Goal: Transaction & Acquisition: Purchase product/service

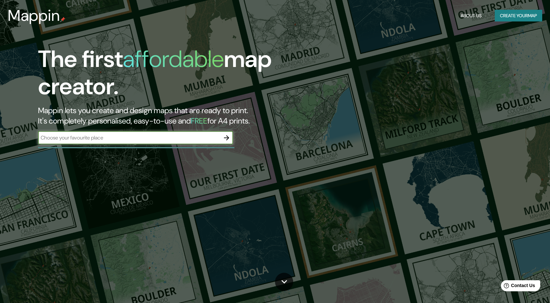
click at [543, 16] on div "Mappin About Us Create your map" at bounding box center [275, 15] width 550 height 21
click at [537, 16] on button "Create your map" at bounding box center [518, 16] width 47 height 12
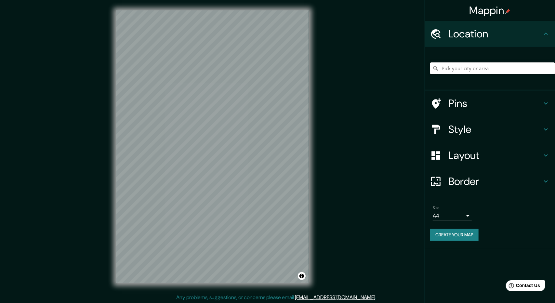
click at [456, 70] on input "Pick your city or area" at bounding box center [492, 68] width 125 height 12
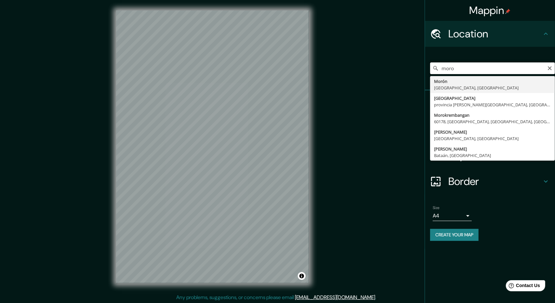
click at [473, 67] on input "moro" at bounding box center [492, 68] width 125 height 12
type input "Moro, [GEOGRAPHIC_DATA], [GEOGRAPHIC_DATA]"
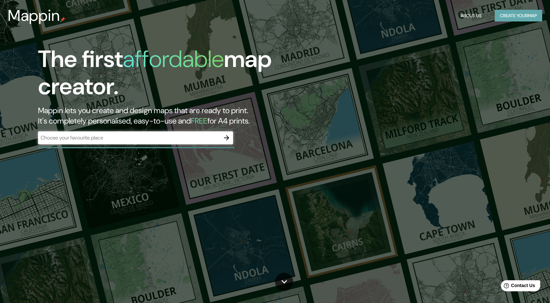
click at [495, 12] on button "Create your map" at bounding box center [518, 16] width 47 height 12
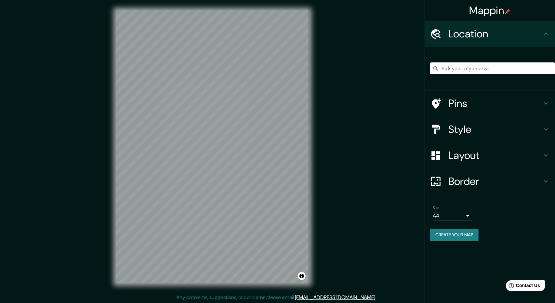
click at [467, 123] on h4 "Style" at bounding box center [496, 129] width 94 height 13
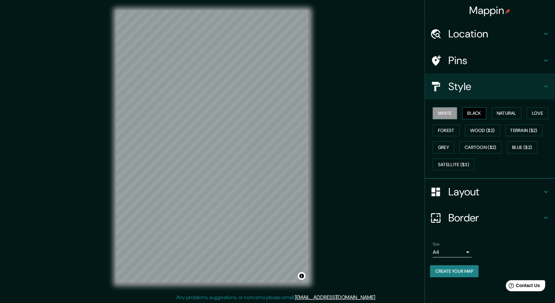
click at [471, 109] on button "Black" at bounding box center [475, 113] width 24 height 12
click at [494, 105] on div "White Black Natural Love Forest Wood ($2) Terrain ($2) Grey Cartoon ($2) Blue (…" at bounding box center [492, 139] width 125 height 68
click at [496, 107] on button "Natural" at bounding box center [507, 113] width 30 height 12
click at [529, 109] on button "Love" at bounding box center [537, 113] width 21 height 12
click at [522, 126] on button "Terrain ($2)" at bounding box center [525, 131] width 38 height 12
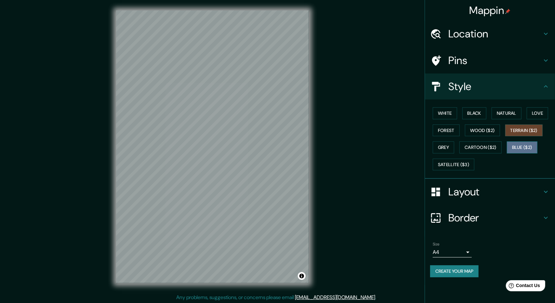
click at [517, 142] on button "Blue ($2)" at bounding box center [522, 148] width 31 height 12
click at [464, 159] on button "Satellite ($3)" at bounding box center [454, 165] width 42 height 12
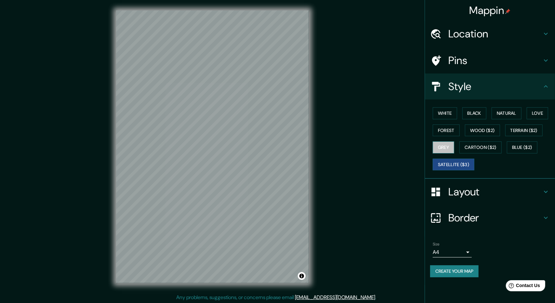
click at [452, 143] on button "Grey" at bounding box center [443, 148] width 21 height 12
click at [452, 125] on button "Forest" at bounding box center [446, 131] width 27 height 12
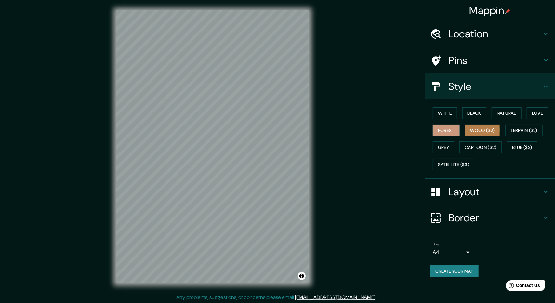
click at [476, 125] on button "Wood ($2)" at bounding box center [482, 131] width 35 height 12
click at [484, 146] on button "Cartoon ($2)" at bounding box center [481, 148] width 42 height 12
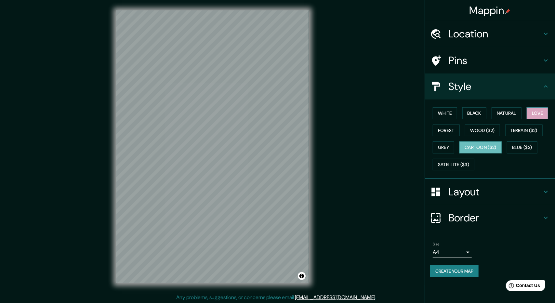
click at [543, 108] on button "Love" at bounding box center [537, 113] width 21 height 12
click at [519, 107] on button "Natural" at bounding box center [507, 113] width 30 height 12
click at [338, 128] on div "Mappin Location Pins Style White Black Natural Love Forest Wood ($2) Terrain ($…" at bounding box center [277, 152] width 555 height 304
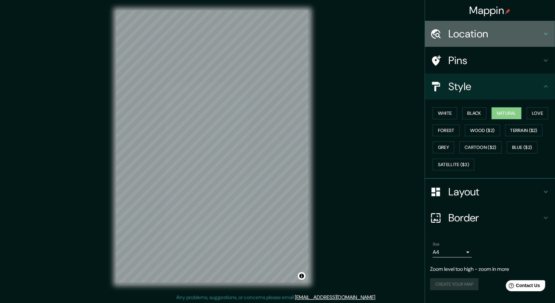
click at [473, 34] on h4 "Location" at bounding box center [496, 33] width 94 height 13
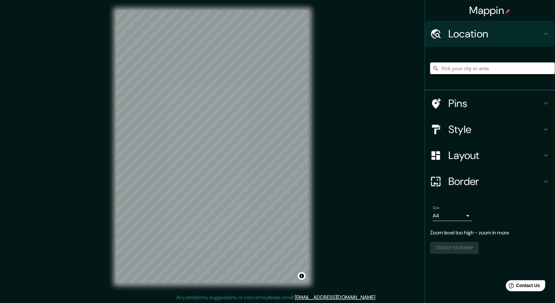
click at [470, 64] on input "Pick your city or area" at bounding box center [492, 68] width 125 height 12
type input "Moro, [GEOGRAPHIC_DATA], [GEOGRAPHIC_DATA]"
